Goal: Find specific page/section: Find specific page/section

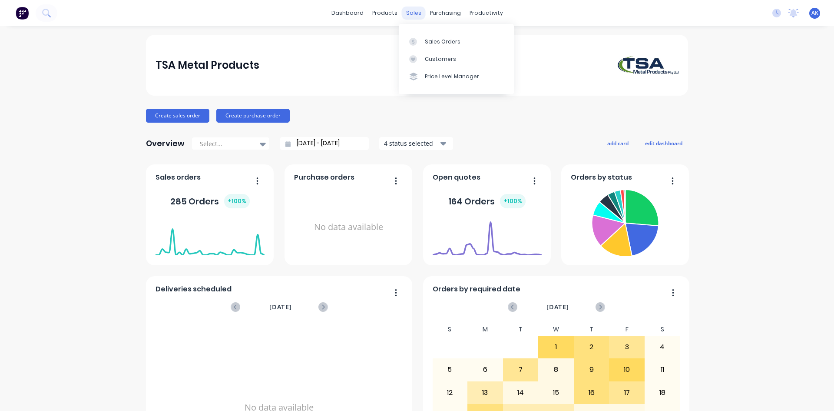
click at [418, 17] on div "sales" at bounding box center [414, 13] width 24 height 13
click at [434, 42] on div "Sales Orders" at bounding box center [443, 42] width 36 height 8
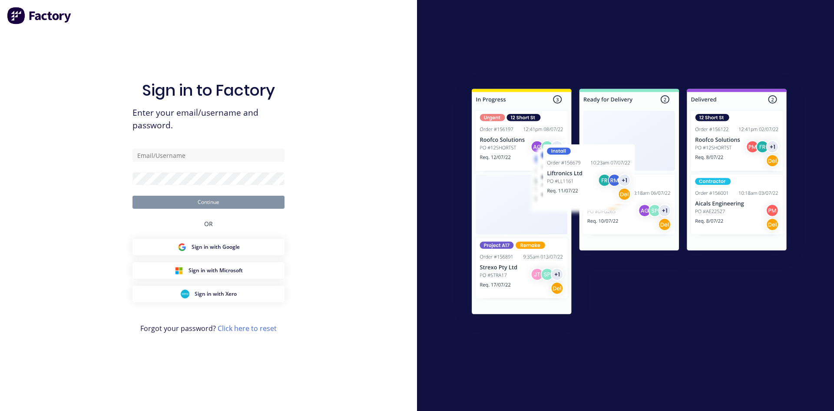
click at [125, 47] on div "Sign in to Factory Enter your email/username and password. Continue OR Sign in …" at bounding box center [208, 205] width 417 height 411
type input "[PERSON_NAME][EMAIL_ADDRESS][DOMAIN_NAME]"
click at [202, 201] on button "Continue" at bounding box center [209, 201] width 152 height 13
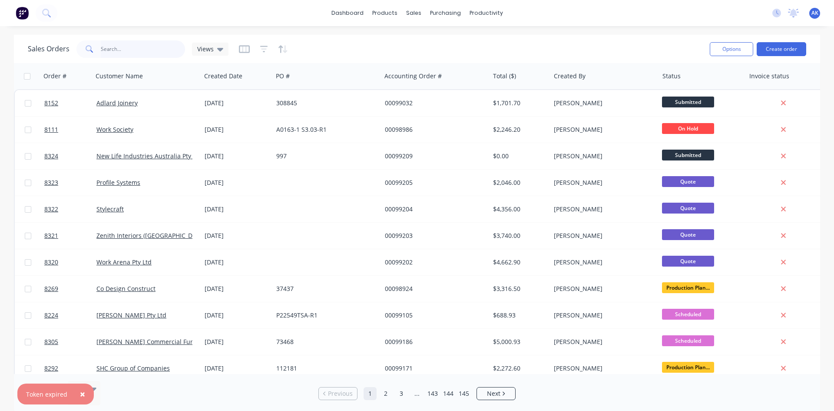
click at [124, 52] on input "text" at bounding box center [143, 48] width 85 height 17
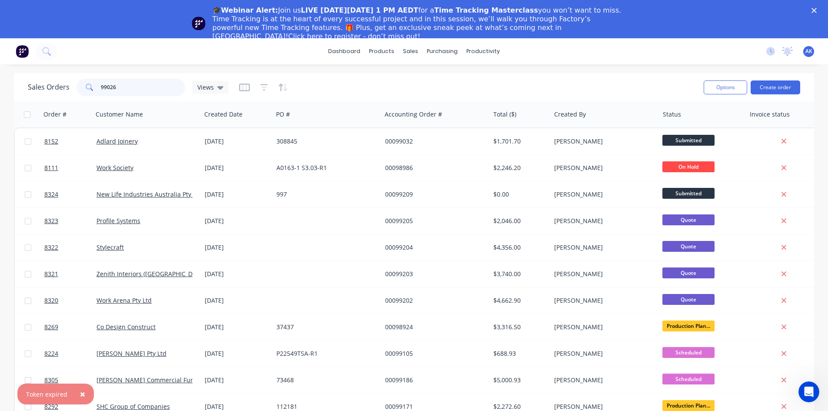
type input "99026"
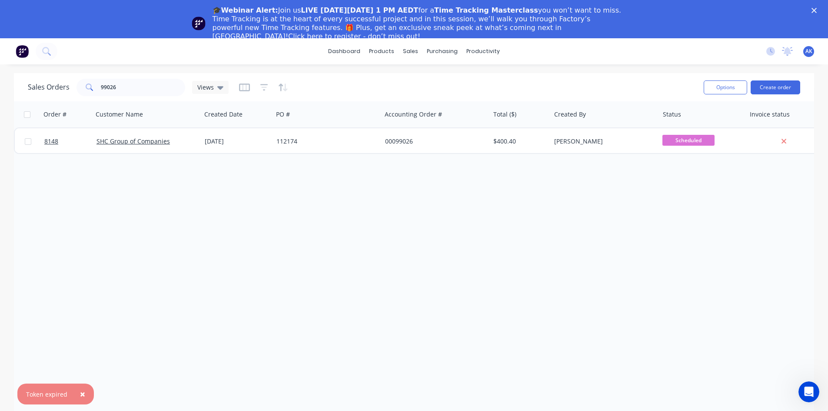
click at [818, 9] on div "🎓Webinar Alert: Join us LIVE [DATE][DATE] 1 PM AEDT for a Time Tracking Masterc…" at bounding box center [414, 23] width 828 height 40
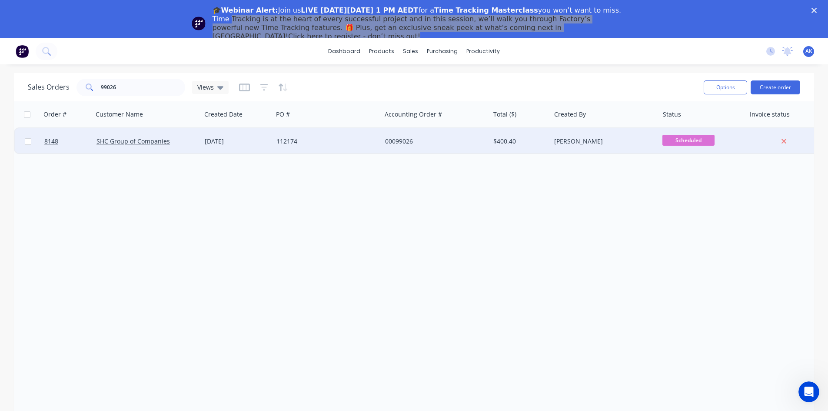
click at [230, 139] on div "[DATE]" at bounding box center [237, 141] width 65 height 9
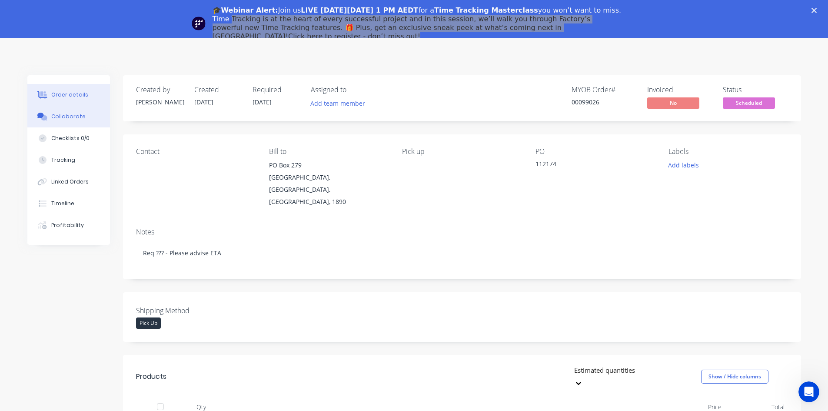
click at [63, 117] on div "Collaborate" at bounding box center [68, 117] width 34 height 8
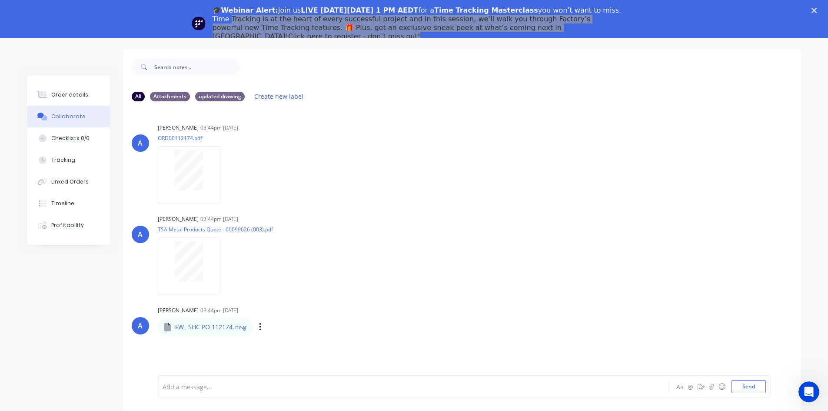
scroll to position [51, 0]
